Goal: Register for event/course

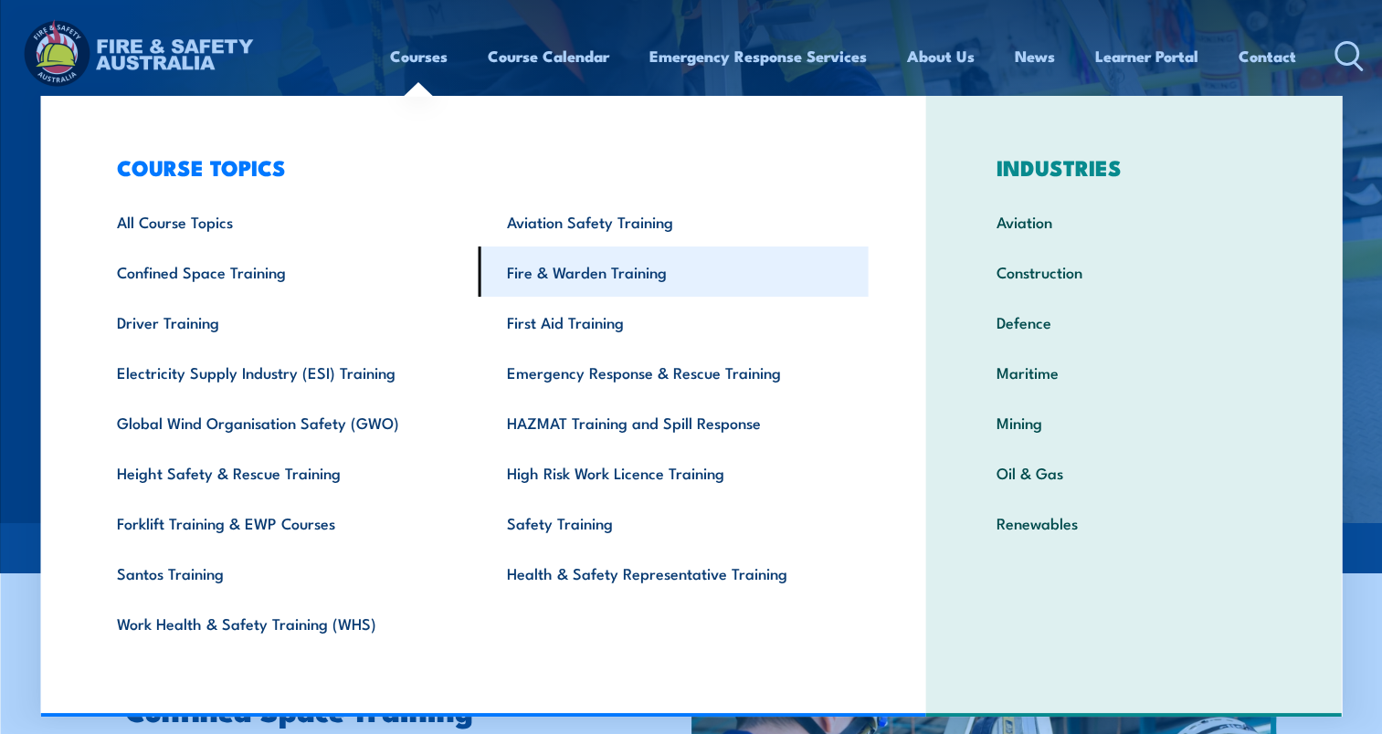
click at [622, 270] on link "Fire & Warden Training" at bounding box center [674, 272] width 390 height 50
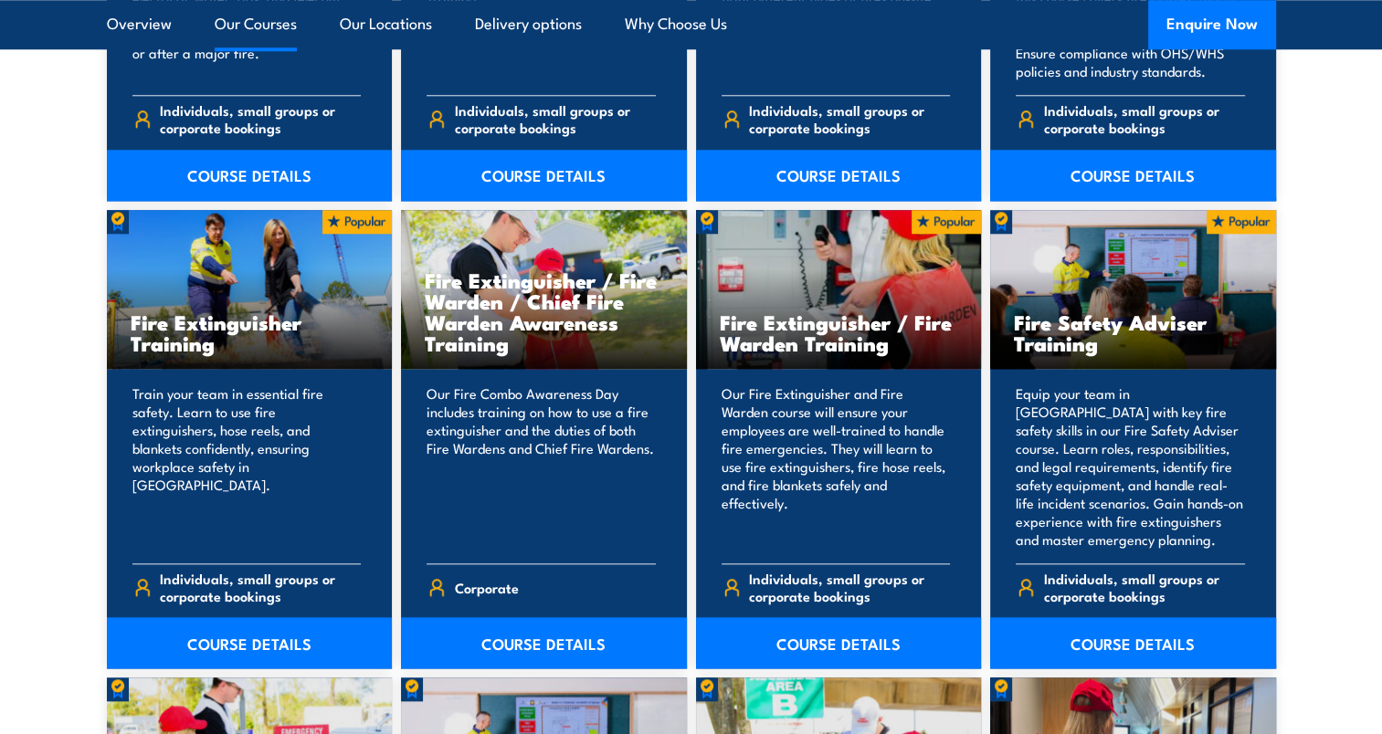
scroll to position [2009, 0]
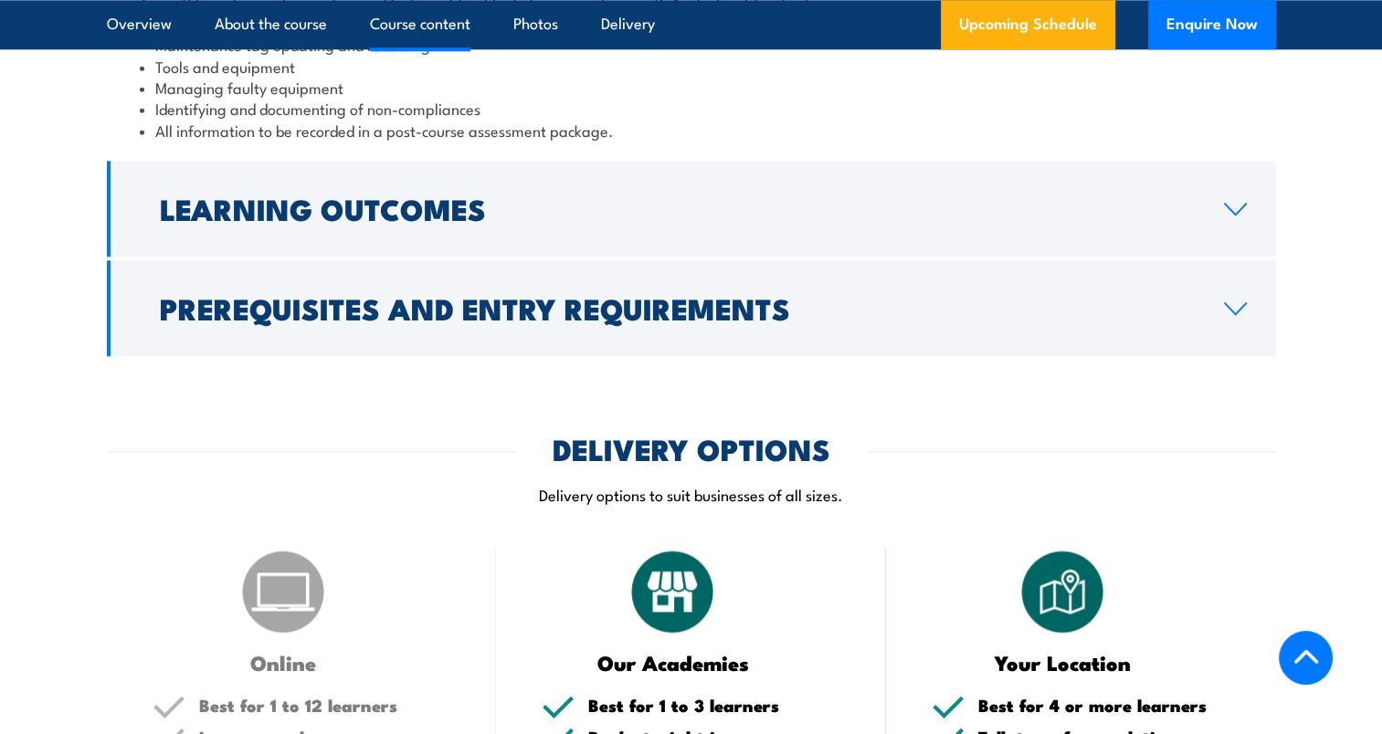
scroll to position [2192, 0]
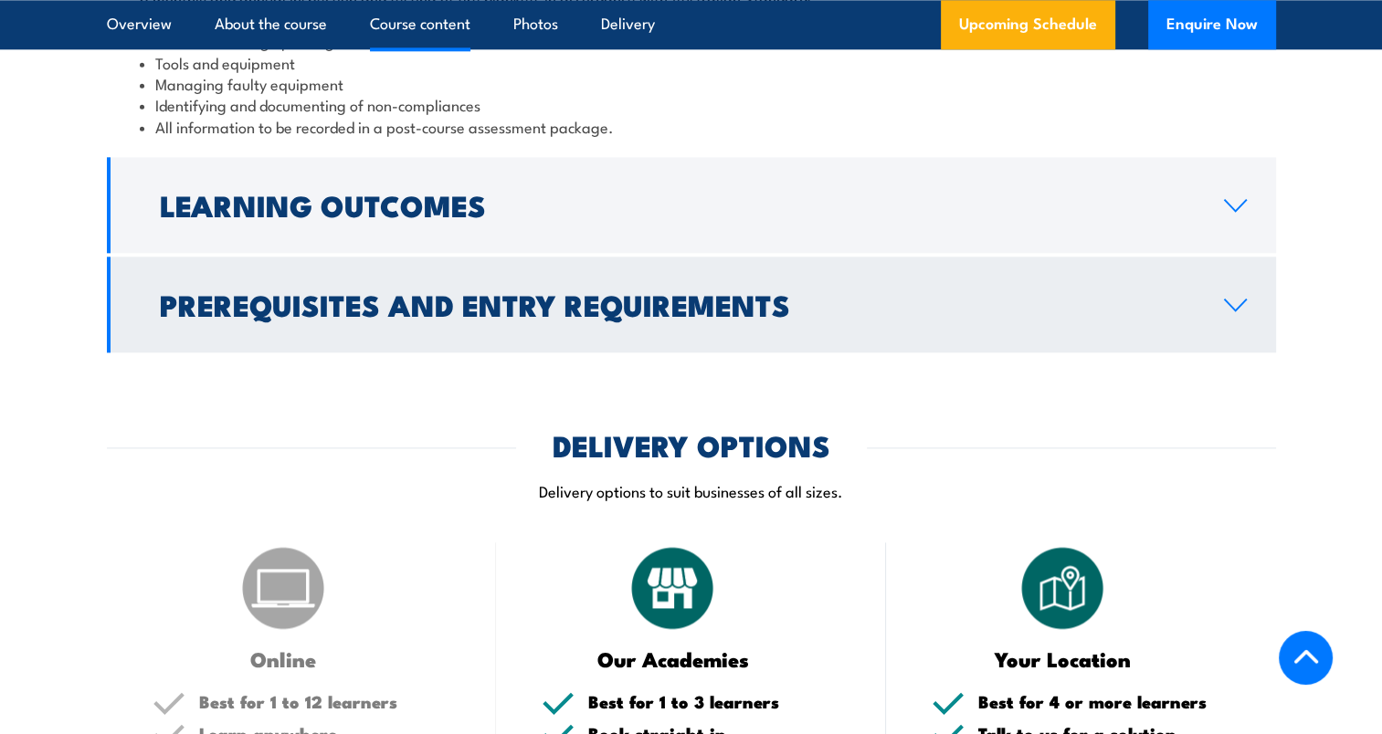
click at [1228, 312] on icon at bounding box center [1235, 305] width 25 height 15
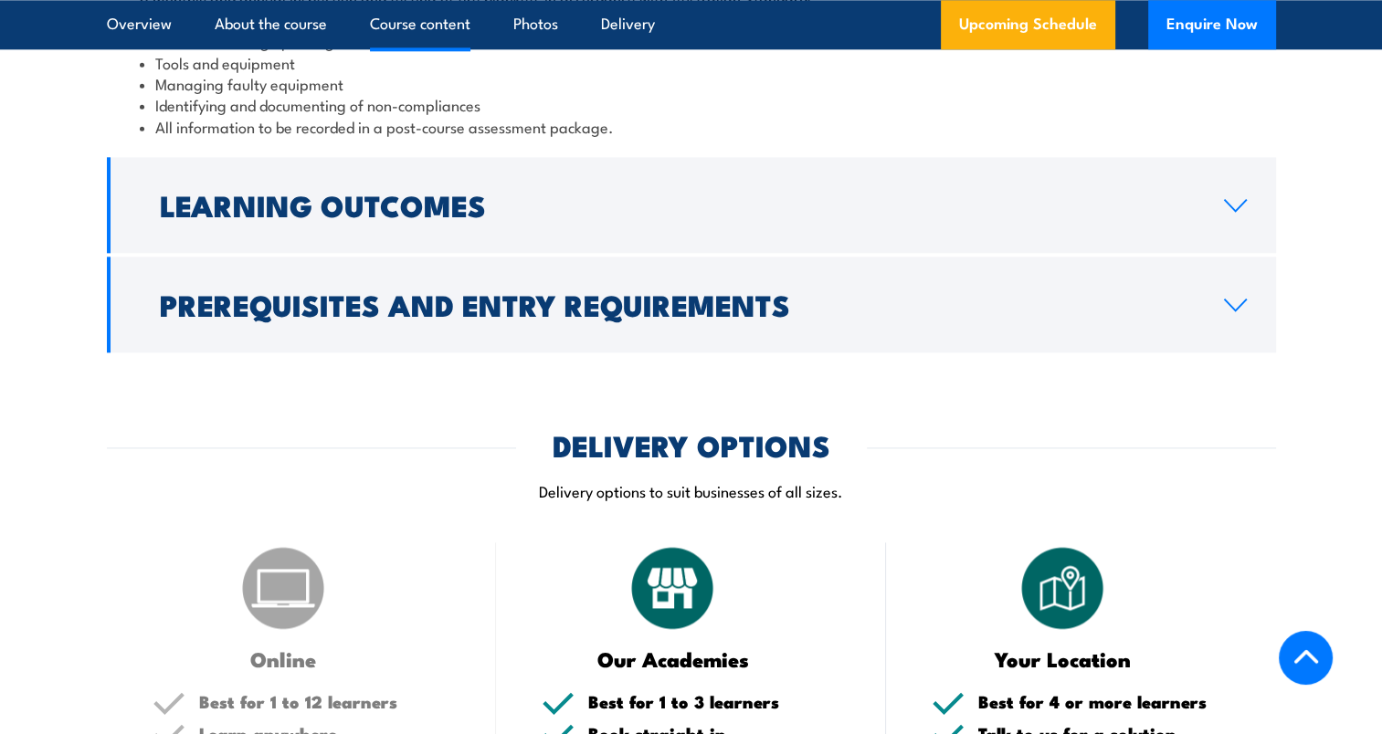
scroll to position [2071, 0]
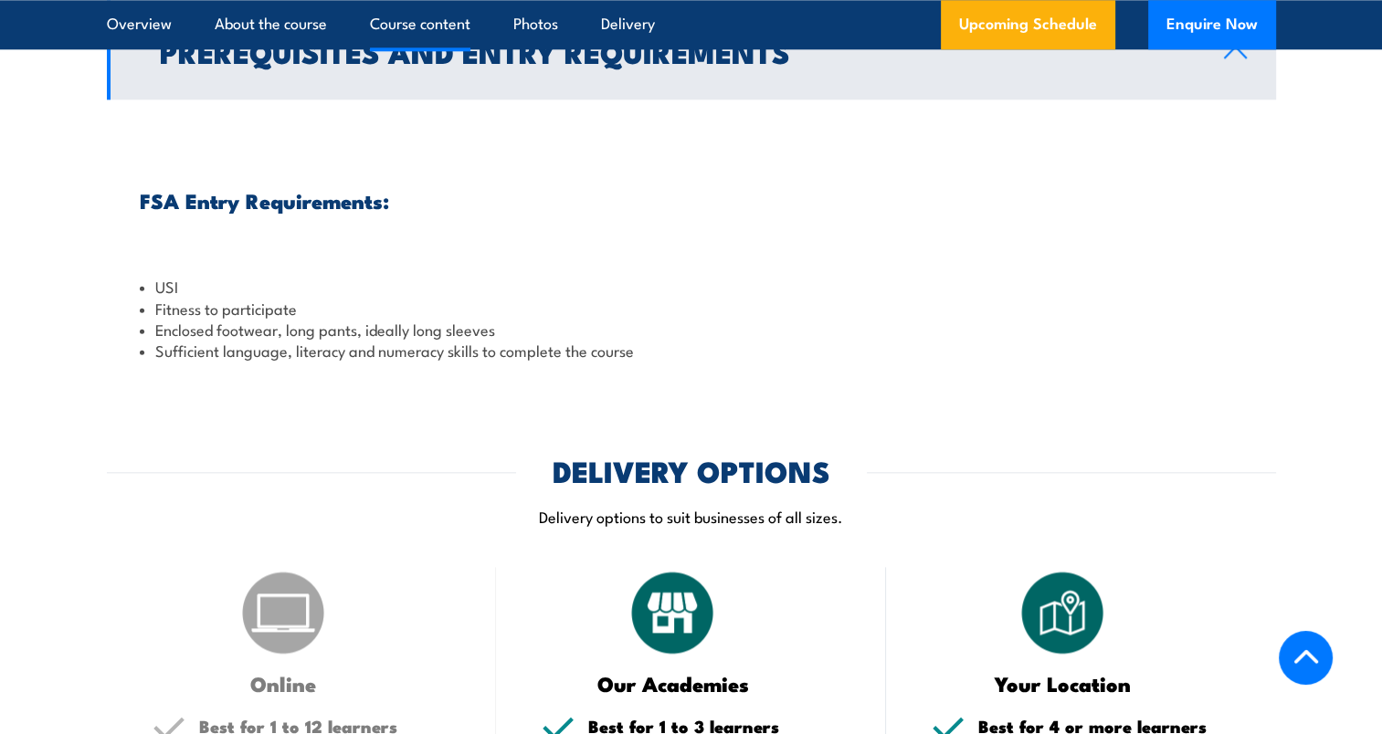
click at [1211, 100] on link "Prerequisites and Entry Requirements" at bounding box center [691, 52] width 1169 height 96
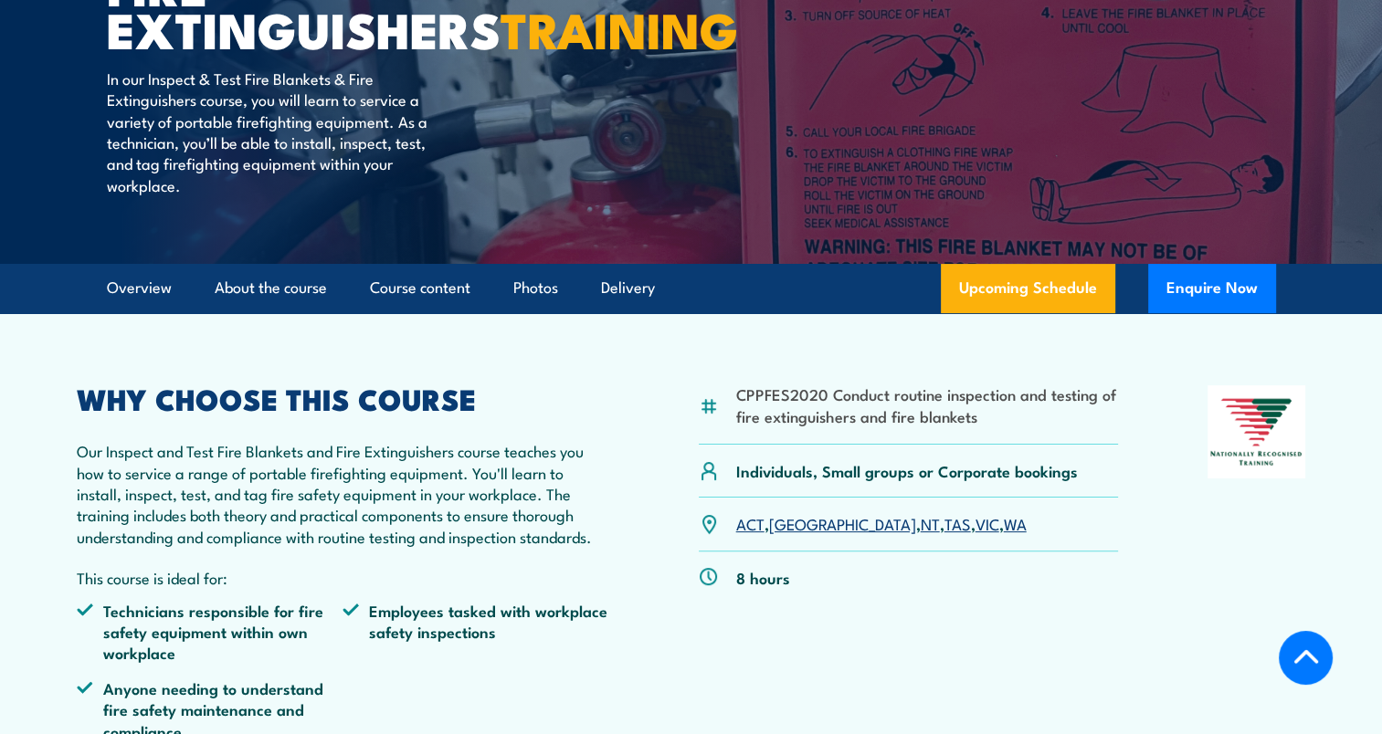
scroll to position [365, 0]
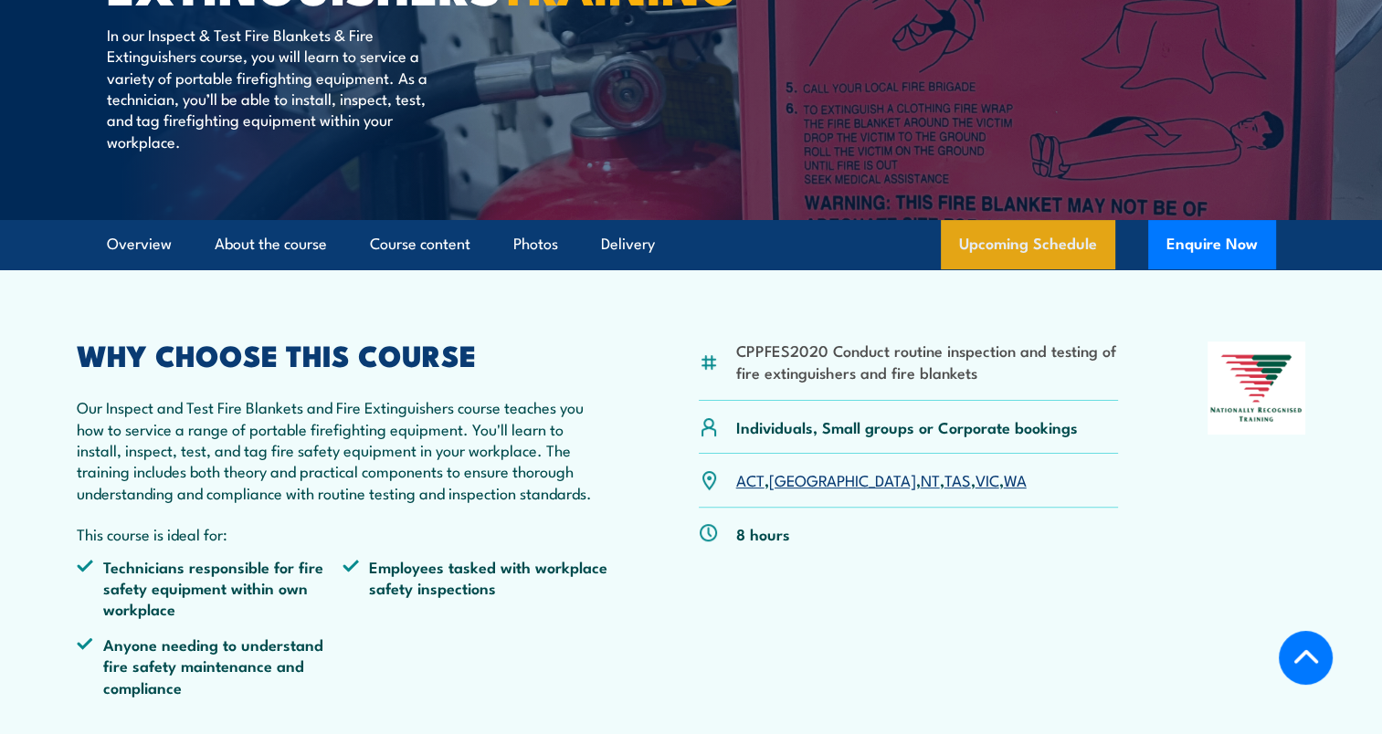
click at [1071, 269] on link "Upcoming Schedule" at bounding box center [1028, 244] width 174 height 49
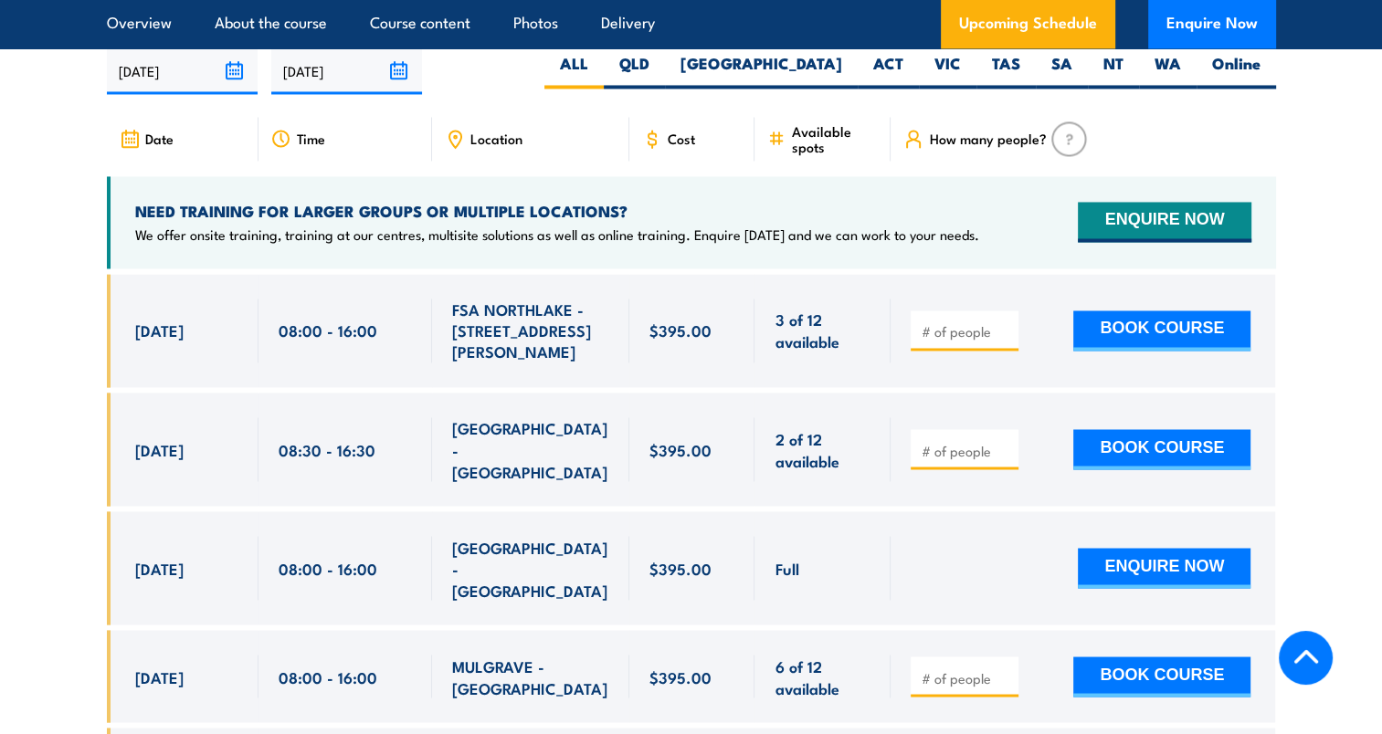
scroll to position [3017, 0]
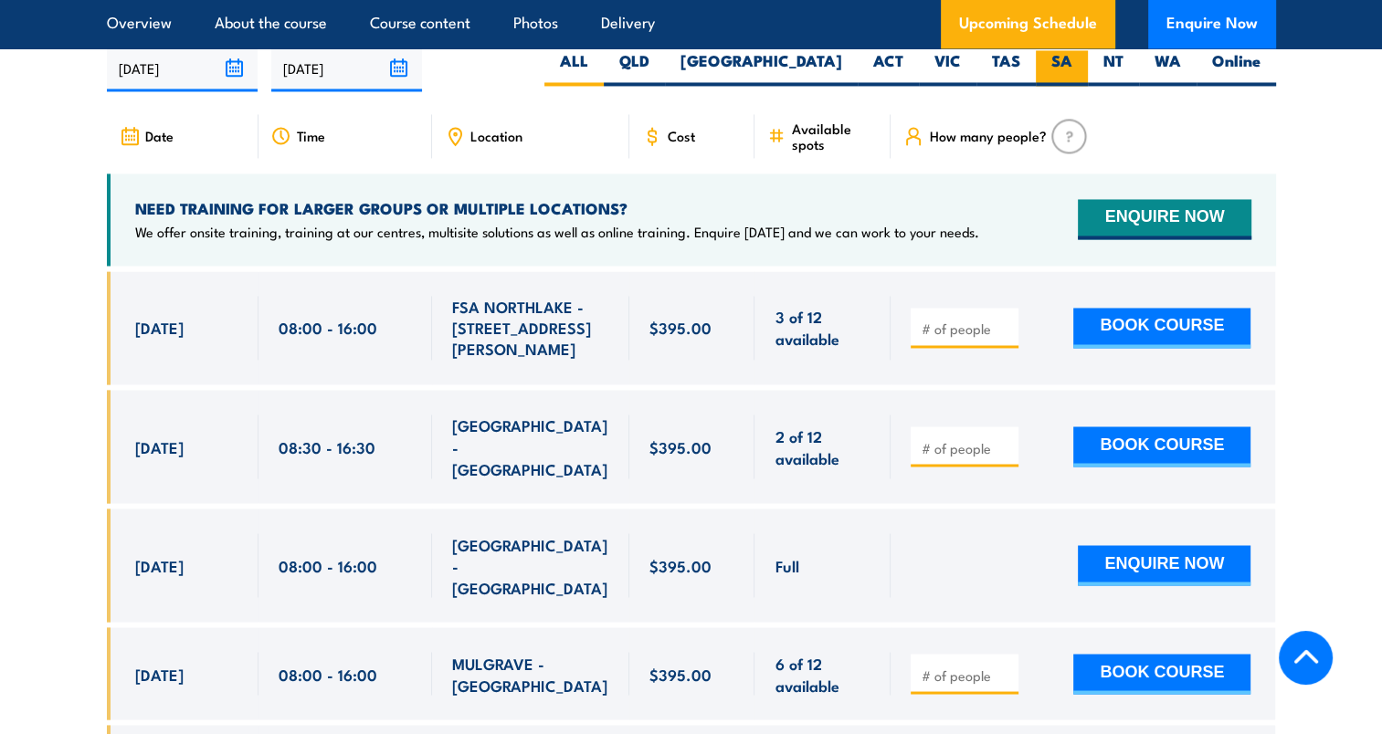
click at [1058, 86] on label "SA" at bounding box center [1062, 68] width 52 height 36
click at [1072, 62] on input "SA" at bounding box center [1078, 56] width 12 height 12
radio input "true"
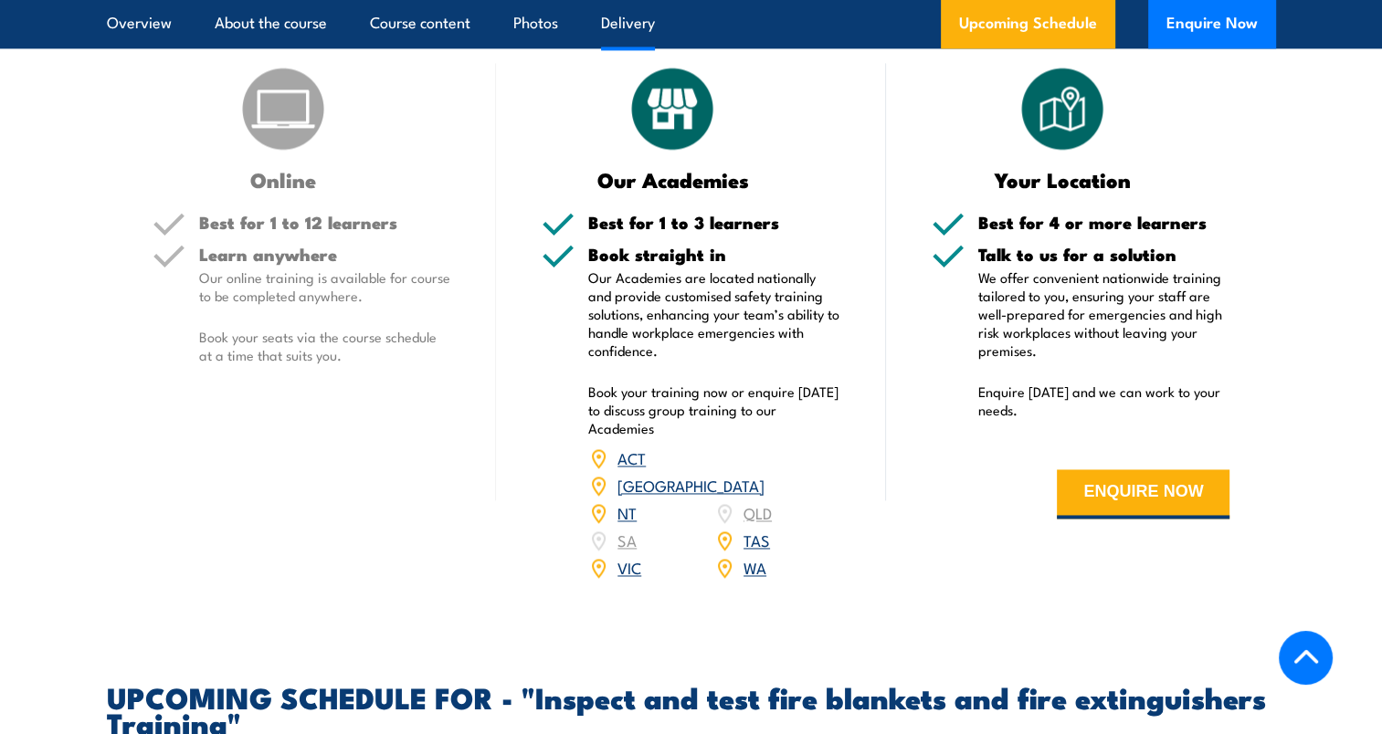
scroll to position [2661, 0]
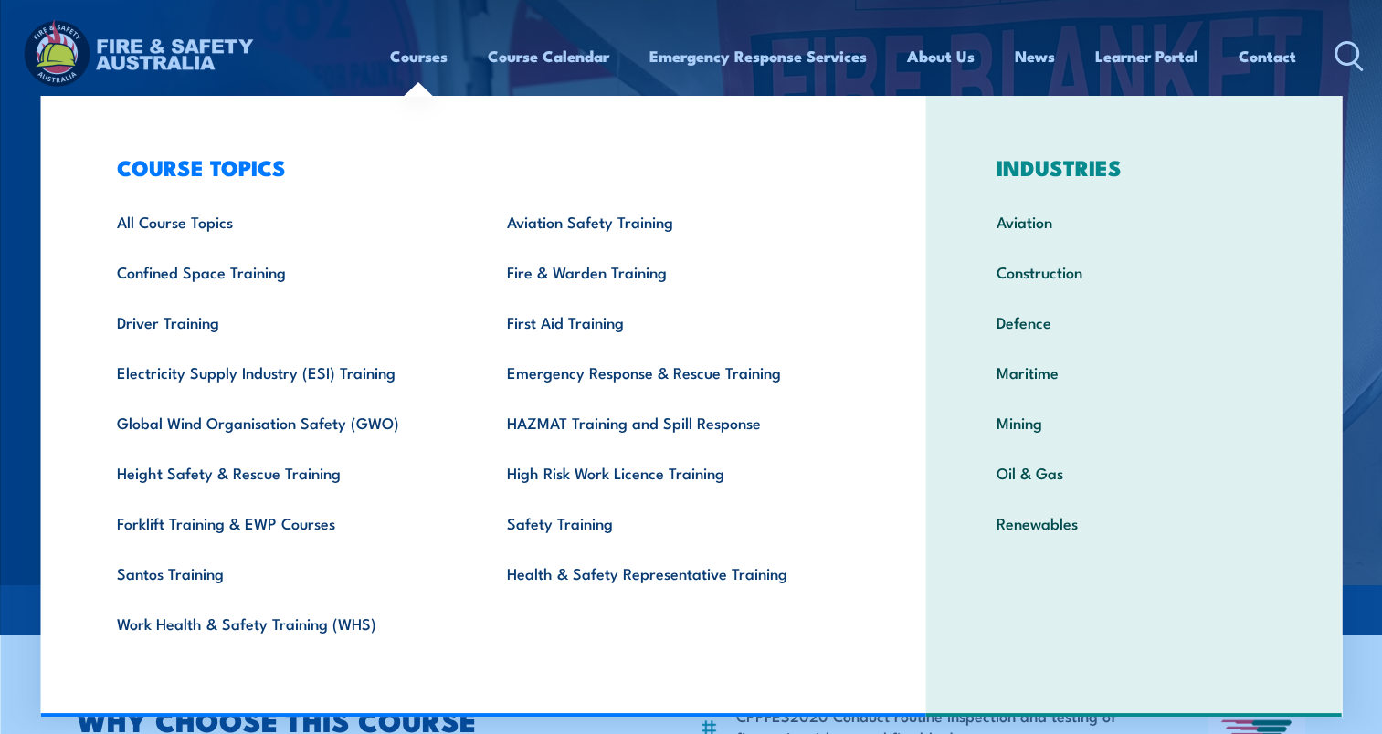
click at [1362, 438] on img at bounding box center [691, 292] width 1382 height 585
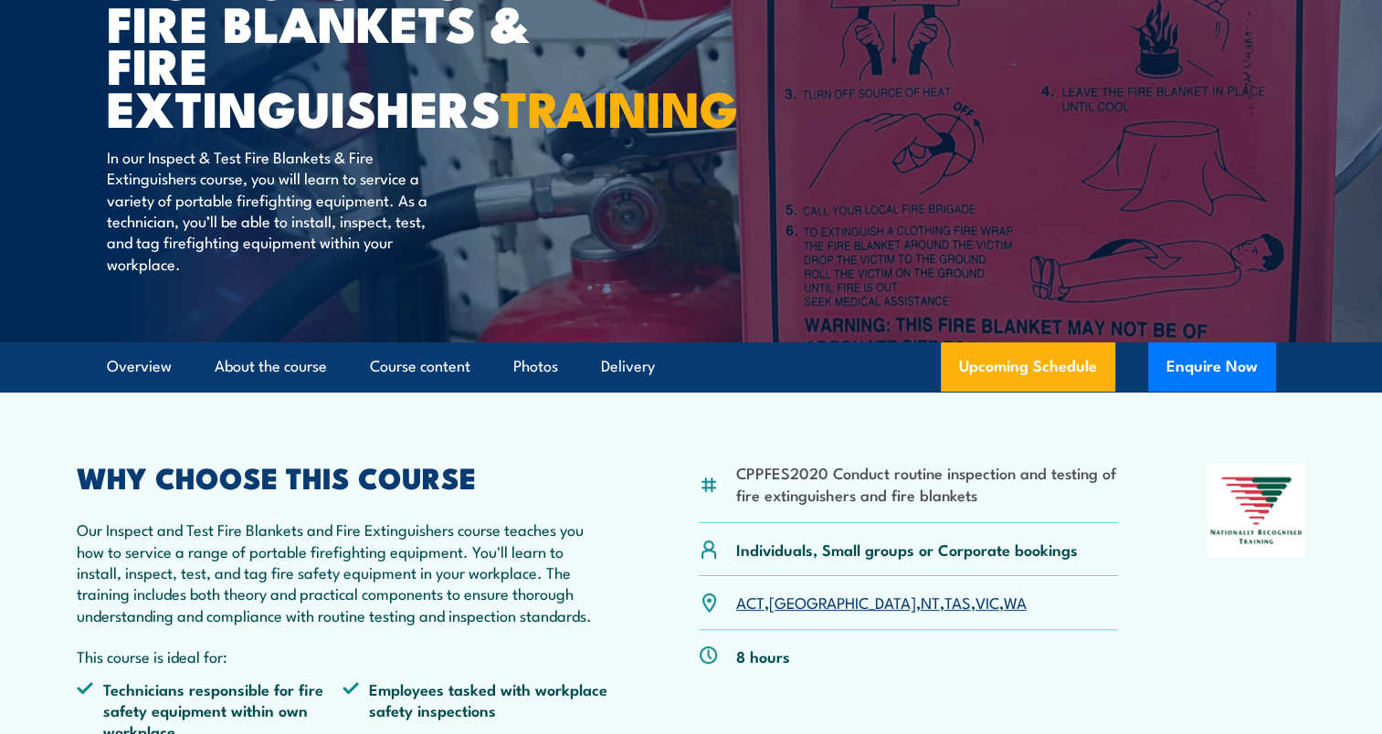
scroll to position [274, 0]
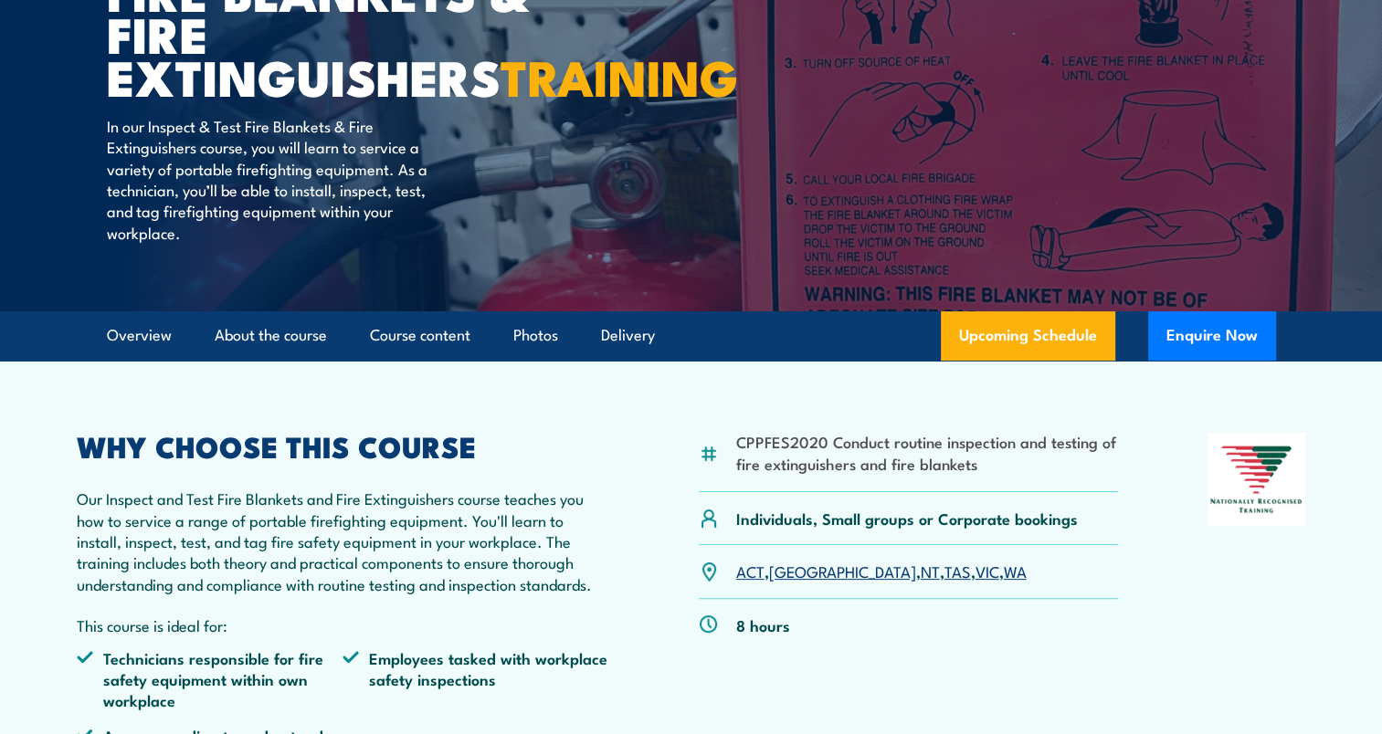
click at [975, 582] on link "VIC" at bounding box center [987, 571] width 24 height 22
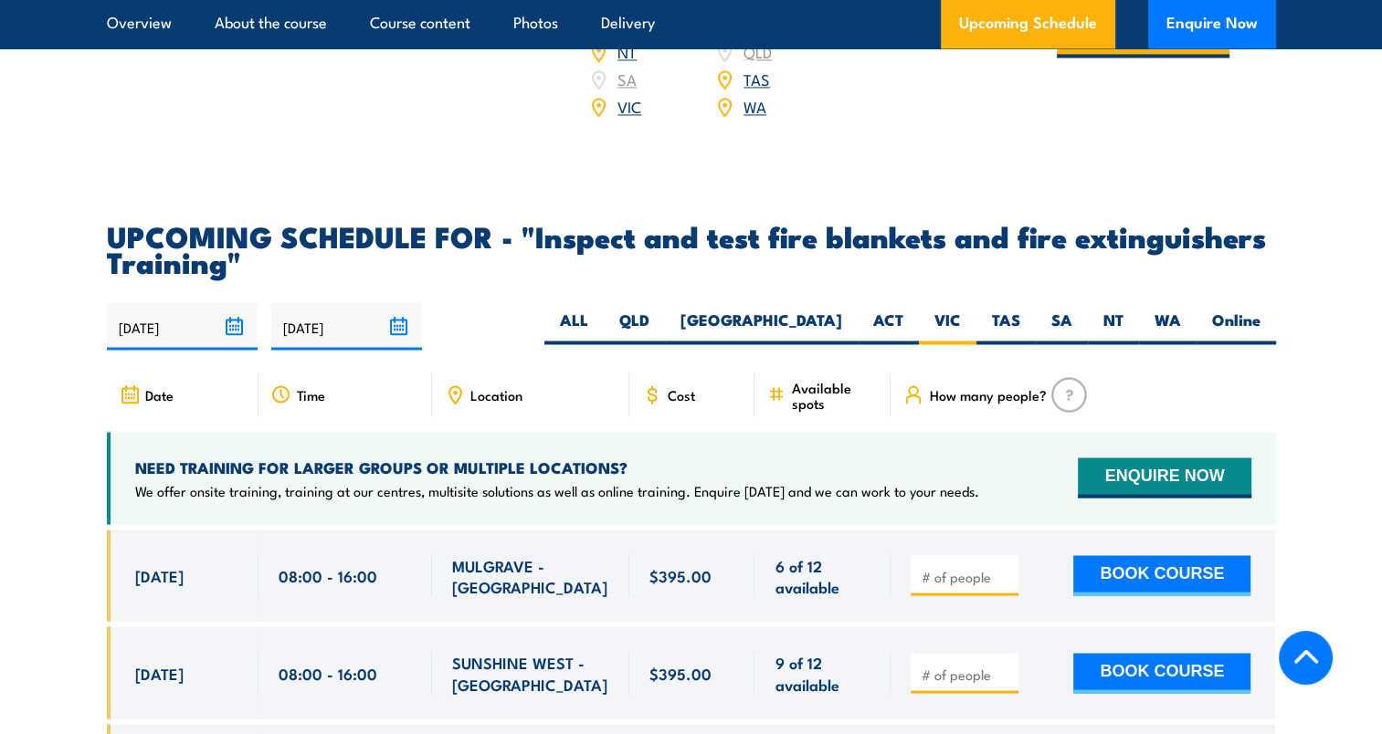
scroll to position [3117, 0]
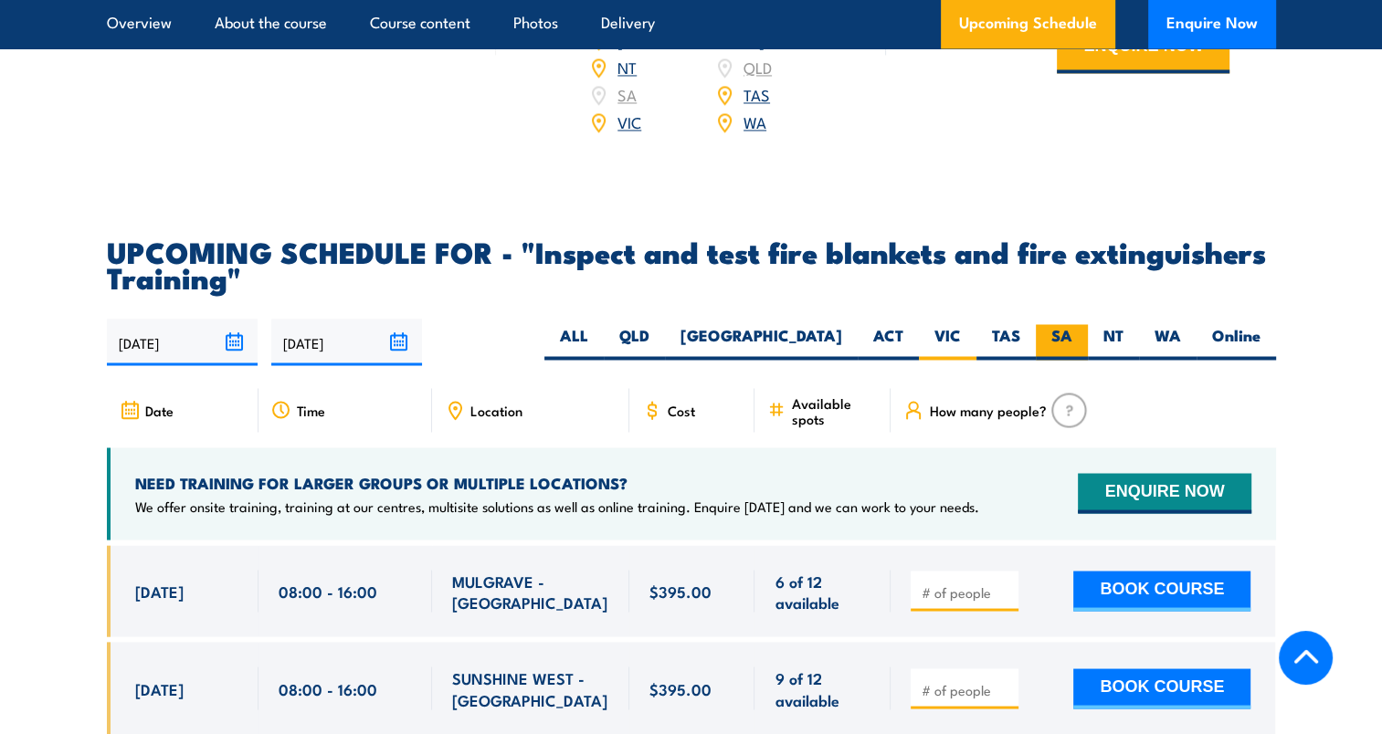
click at [1063, 360] on label "SA" at bounding box center [1062, 342] width 52 height 36
click at [1072, 336] on input "SA" at bounding box center [1078, 330] width 12 height 12
radio input "true"
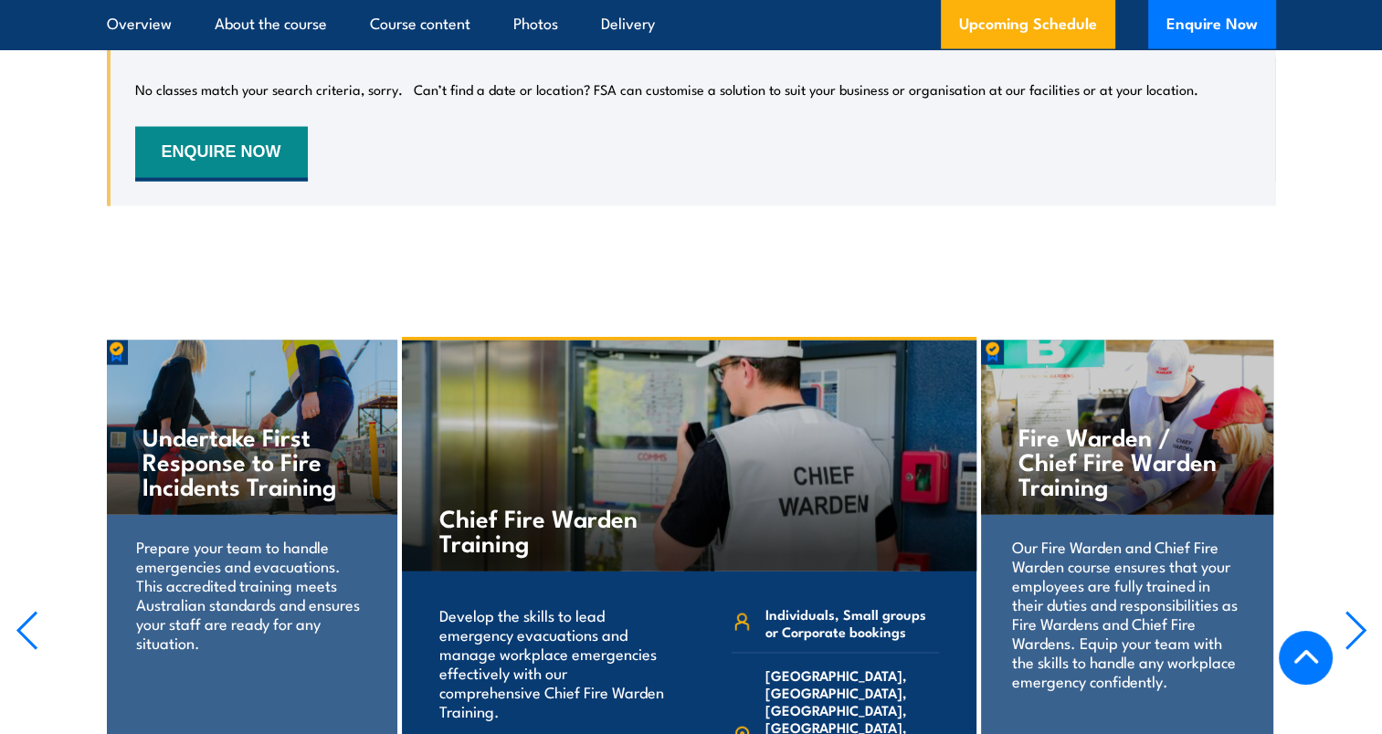
scroll to position [3665, 0]
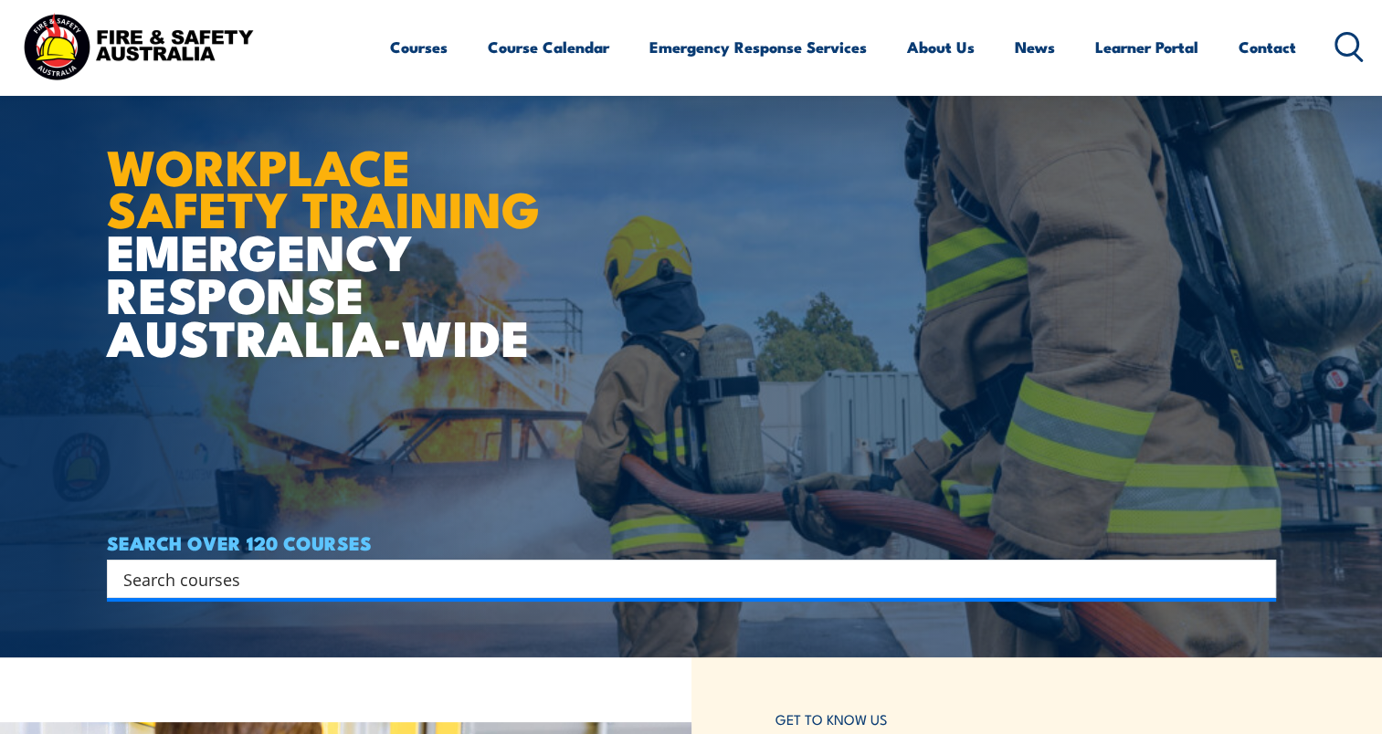
scroll to position [274, 0]
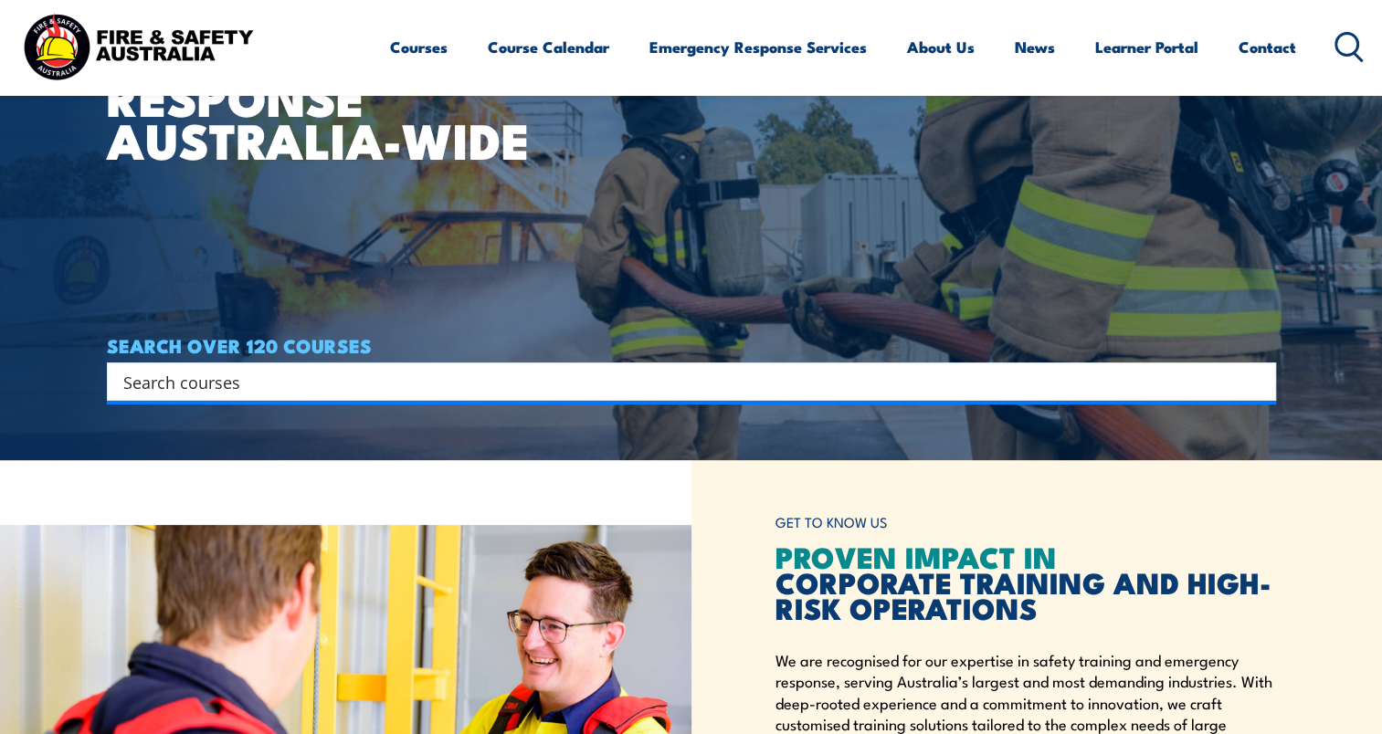
click at [384, 378] on input "Search input" at bounding box center [679, 381] width 1112 height 27
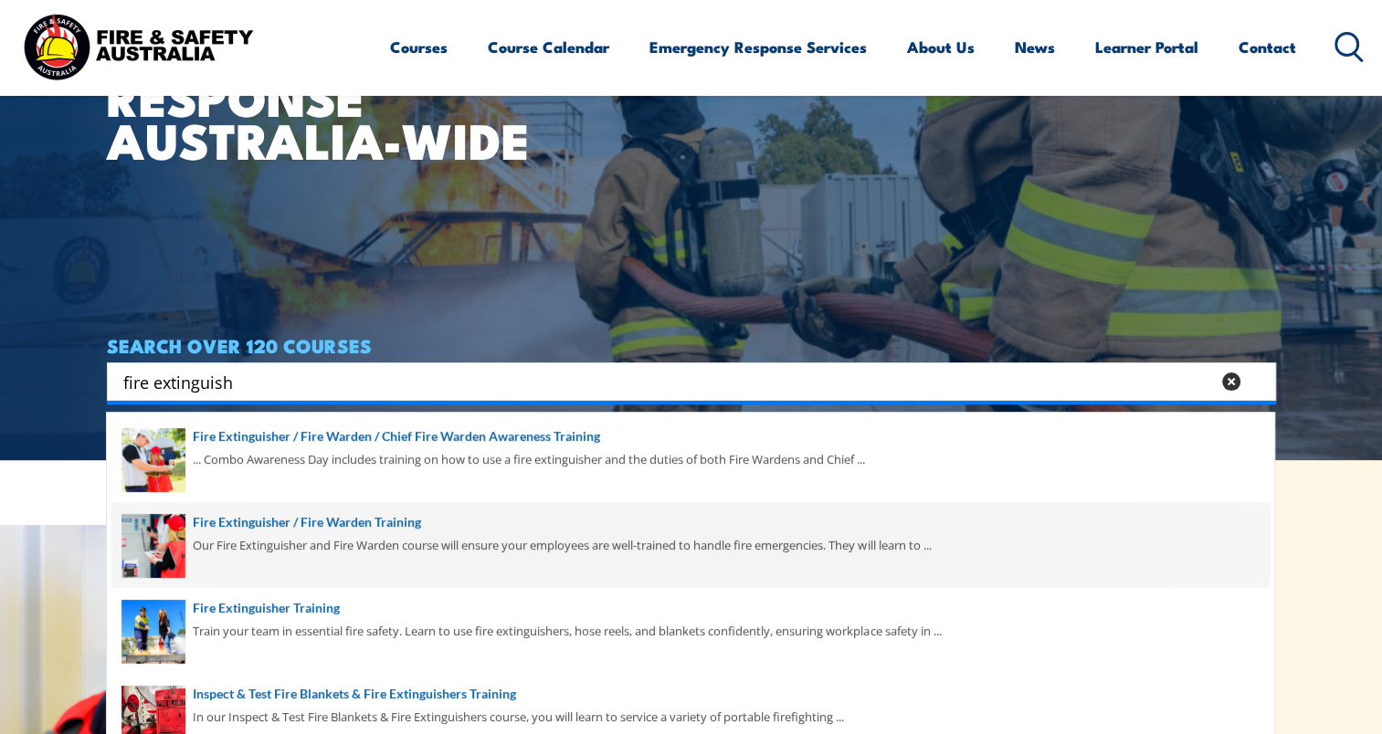
scroll to position [91, 0]
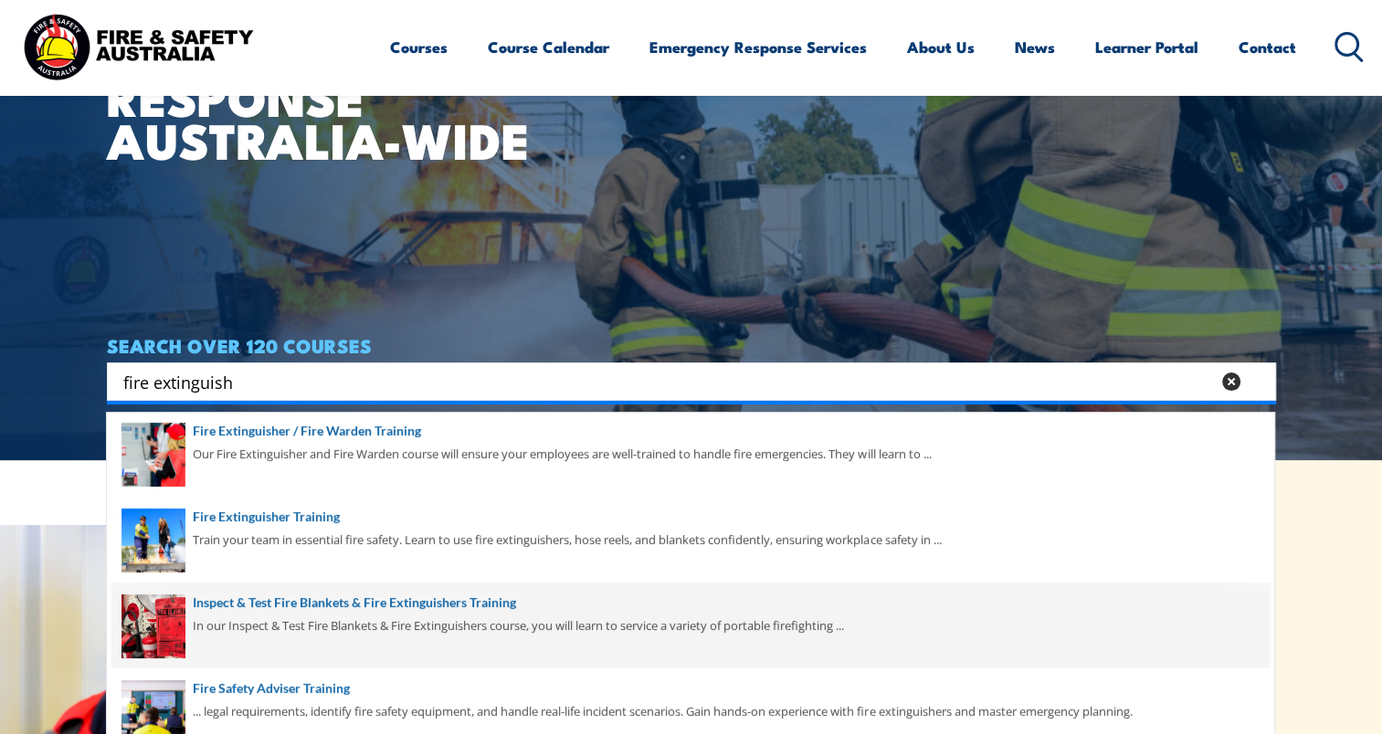
type input "fire extinguish"
click at [496, 606] on span at bounding box center [690, 626] width 1158 height 86
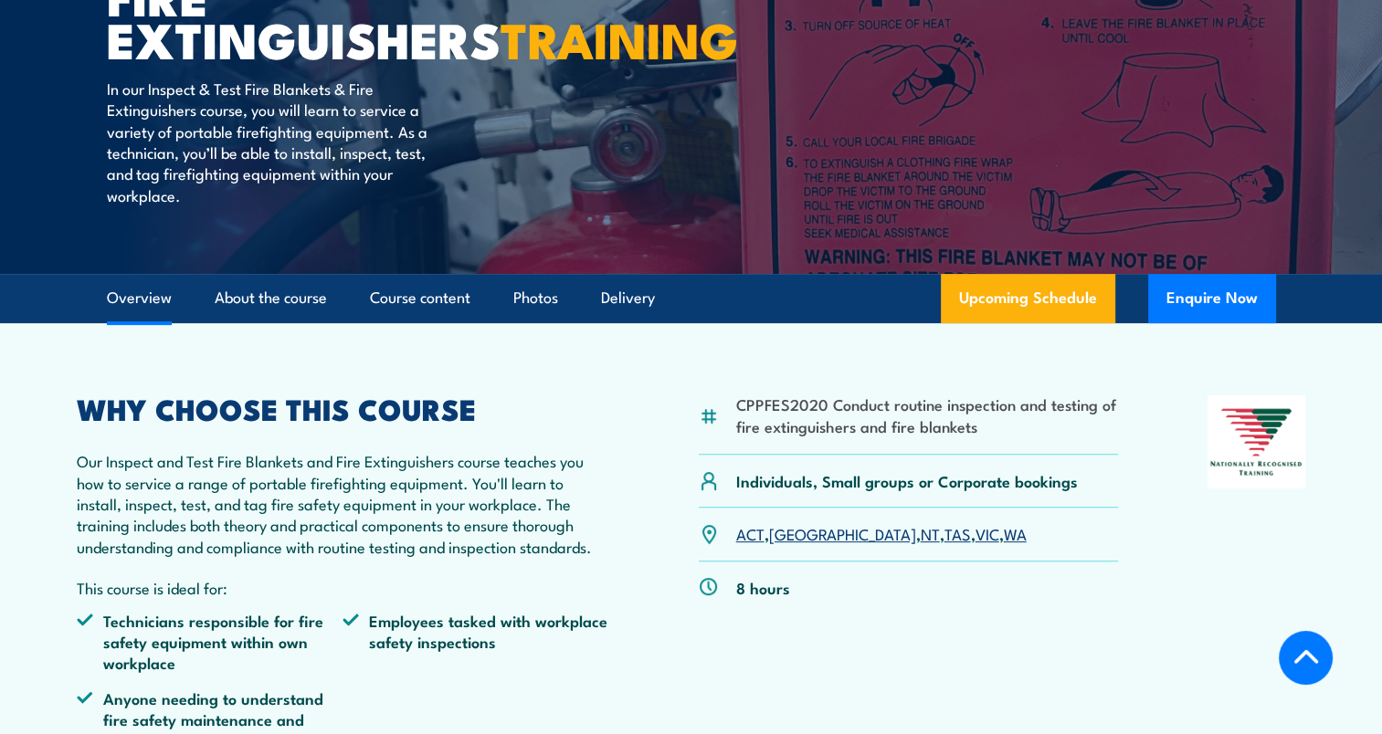
scroll to position [91, 0]
